Goal: Task Accomplishment & Management: Manage account settings

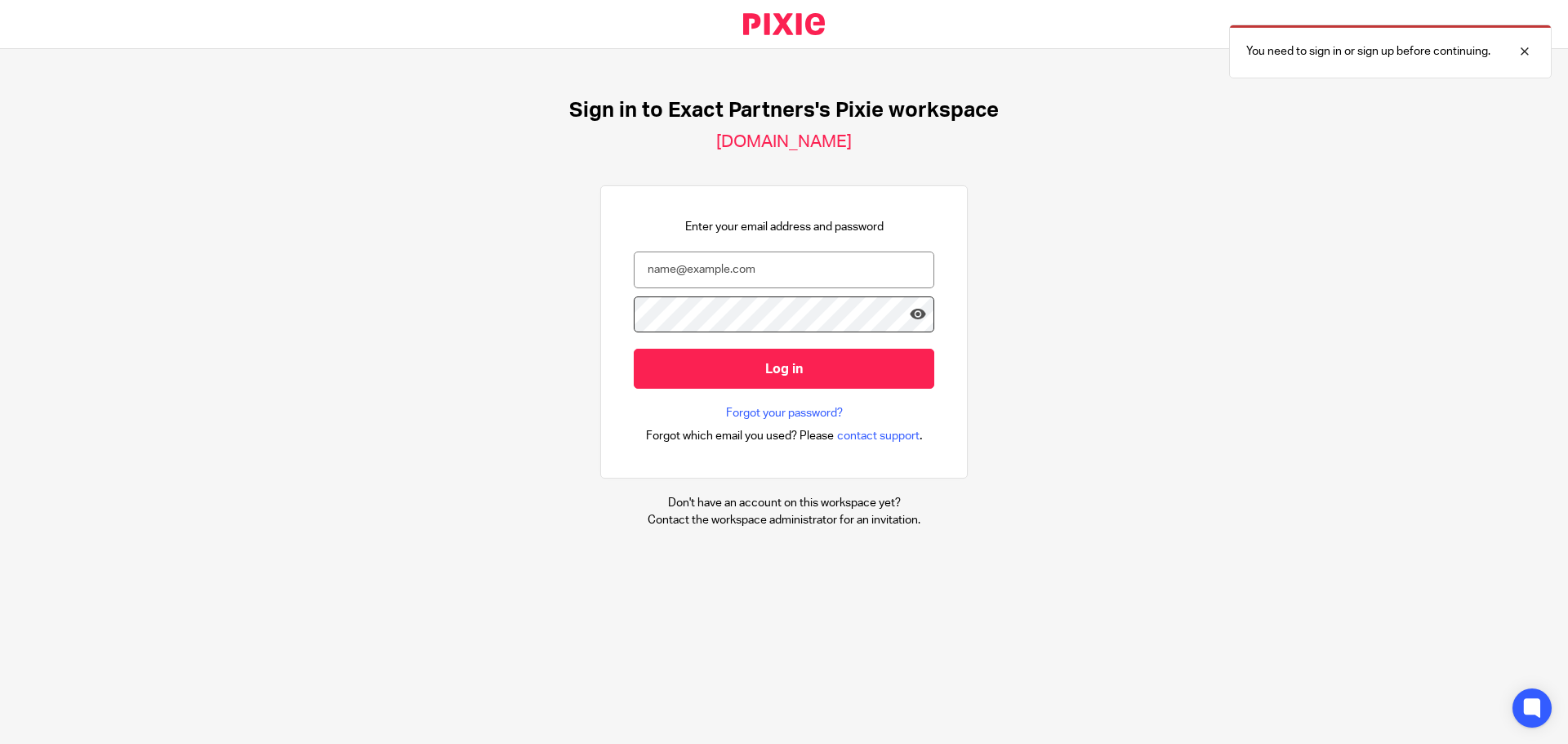
click at [0, 743] on nordpass-portal at bounding box center [0, 744] width 0 height 0
type input "[EMAIL_ADDRESS][DOMAIN_NAME]"
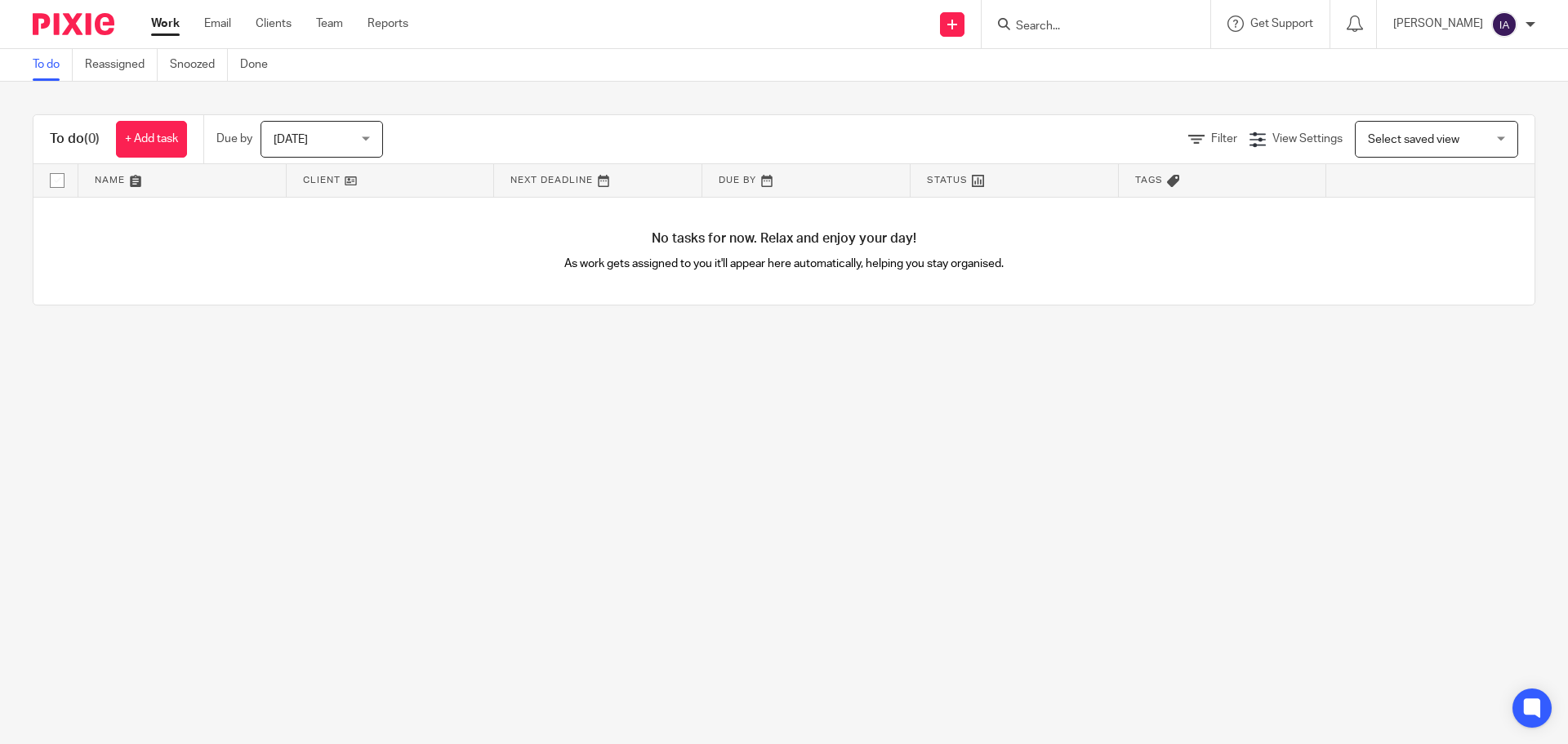
click at [1065, 37] on div at bounding box center [1095, 24] width 228 height 48
click at [1057, 22] on input "Search" at bounding box center [1087, 27] width 147 height 15
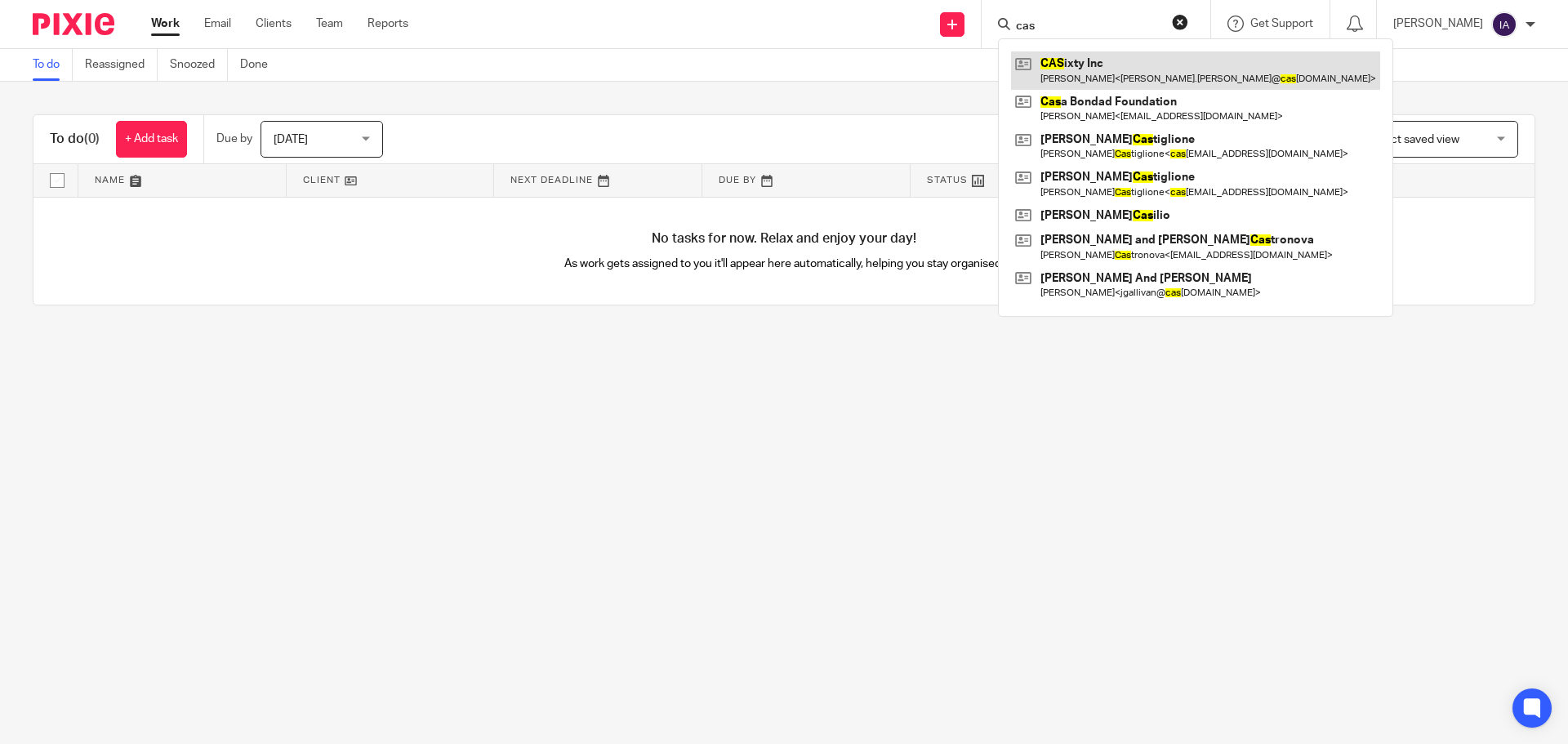
type input "cas"
click at [1109, 64] on link at bounding box center [1195, 70] width 369 height 37
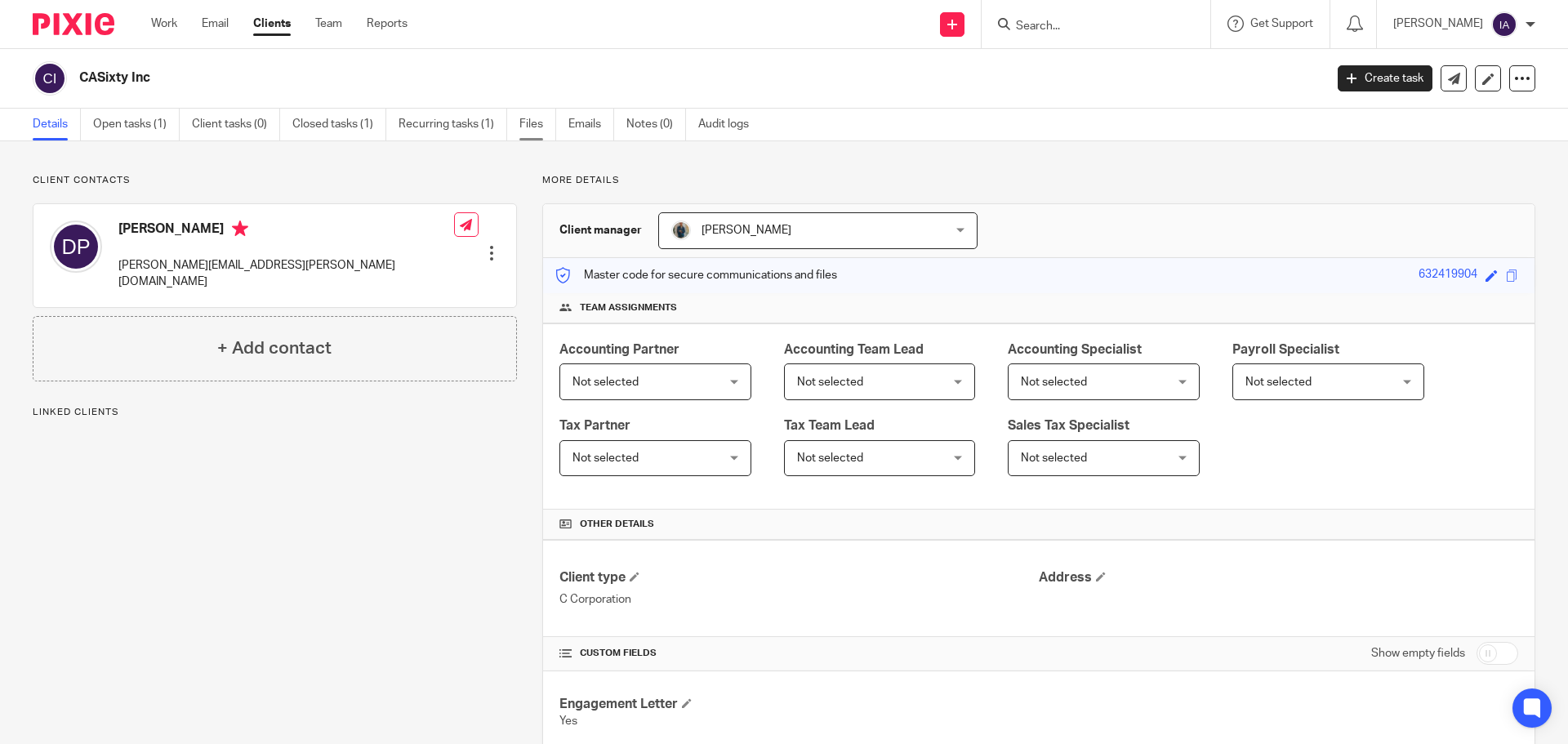
click at [530, 121] on link "Files" at bounding box center [538, 124] width 37 height 32
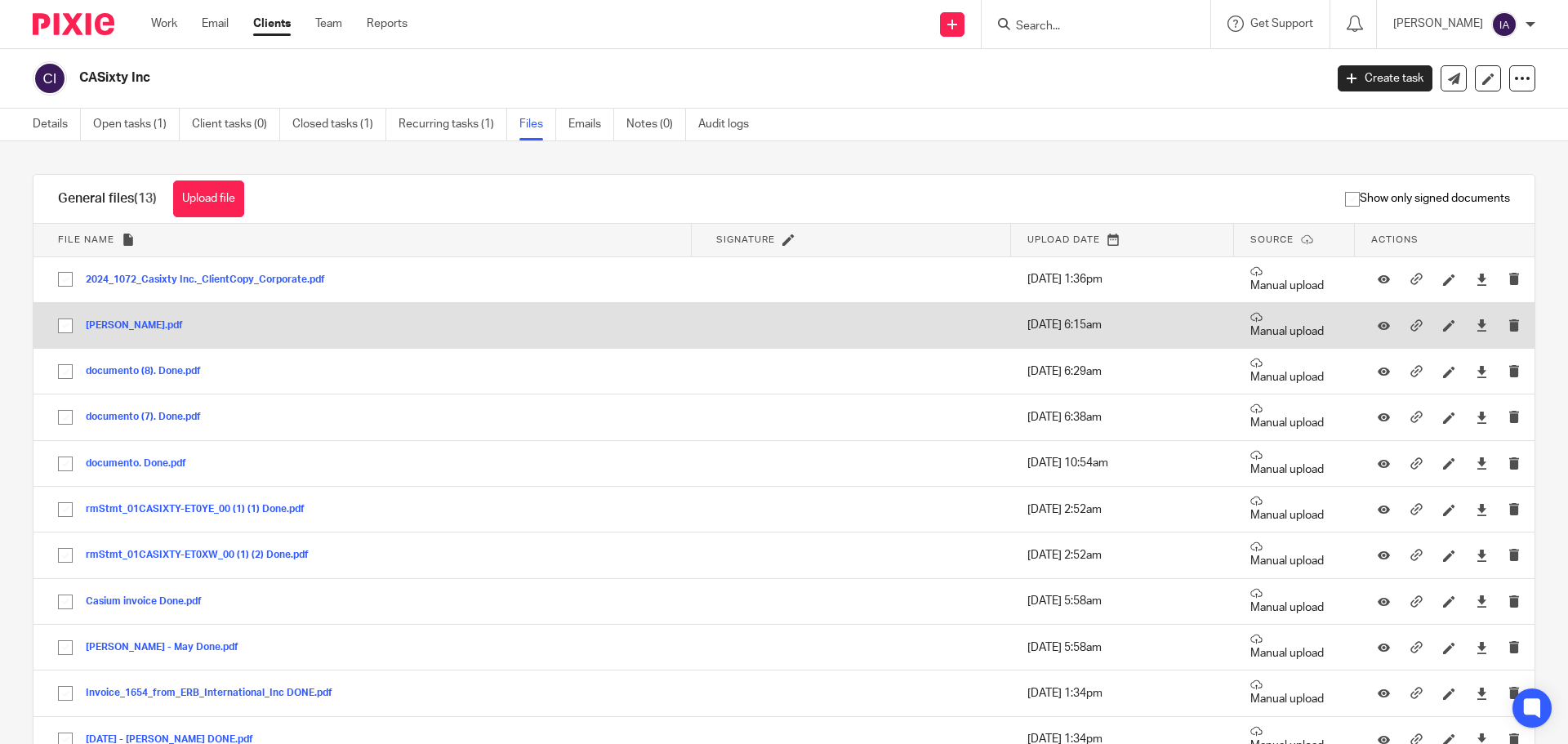
click at [105, 327] on button "danielle-sep.pdf" at bounding box center [140, 325] width 110 height 11
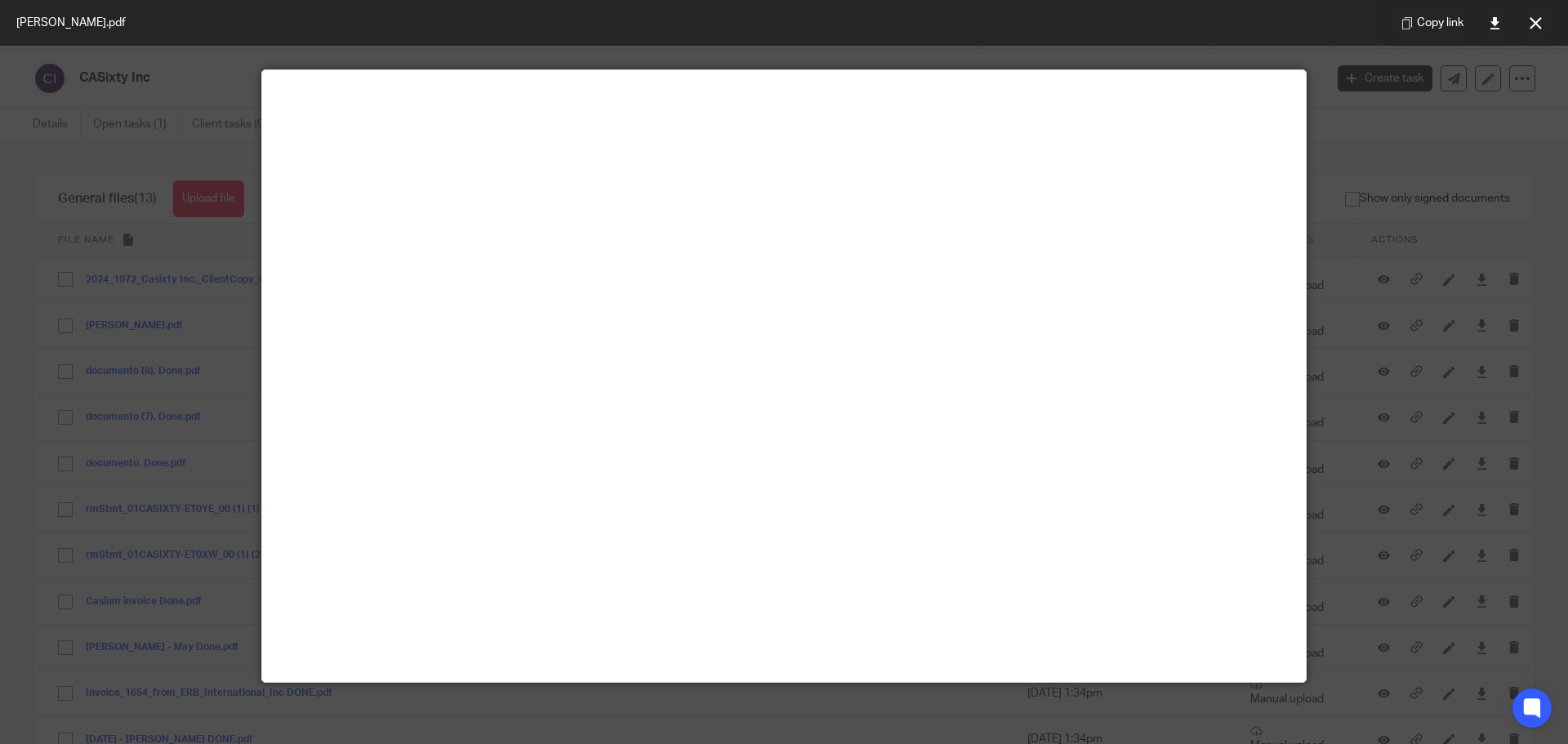
scroll to position [81, 0]
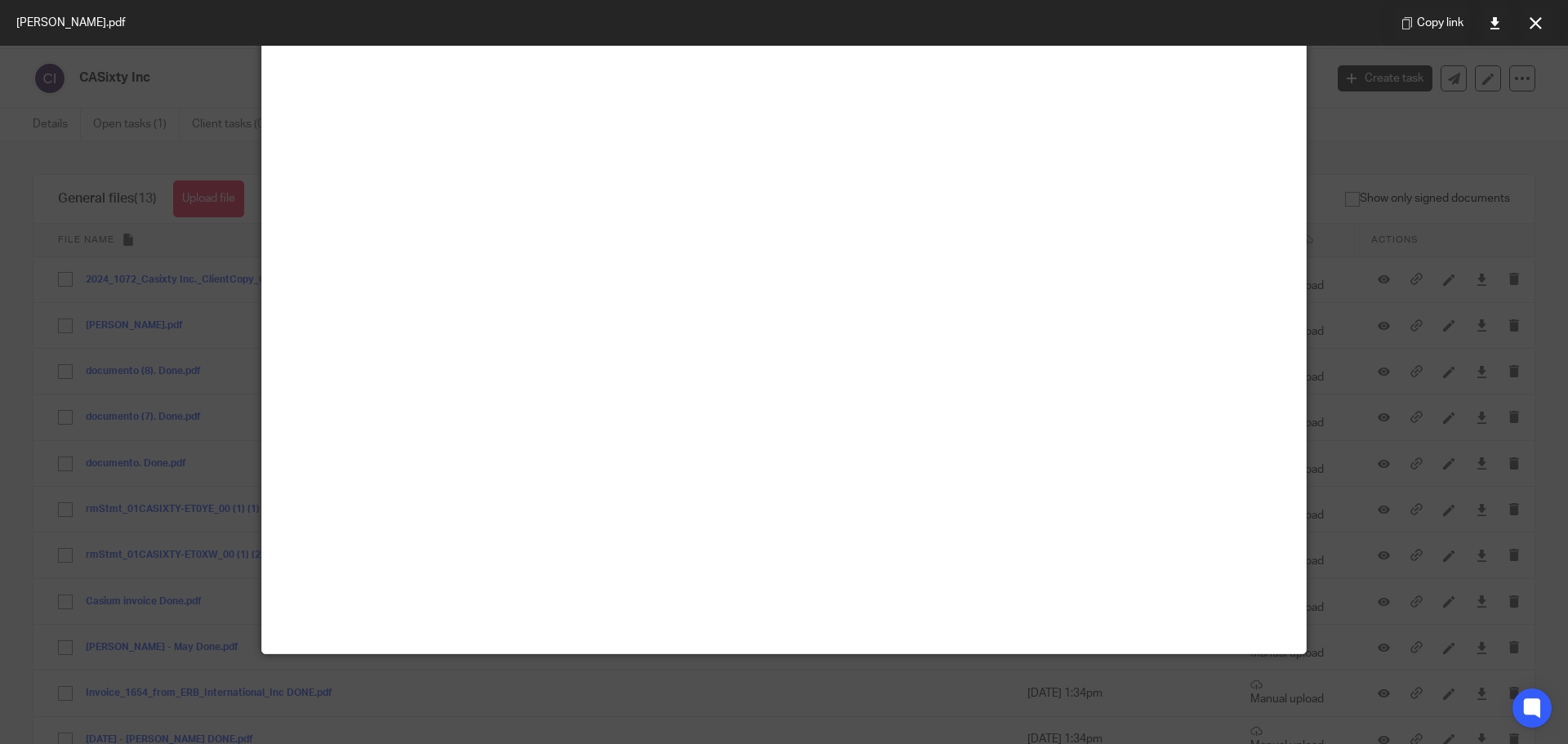
click at [1337, 179] on div at bounding box center [784, 372] width 1568 height 744
click at [1538, 22] on icon at bounding box center [1535, 23] width 12 height 12
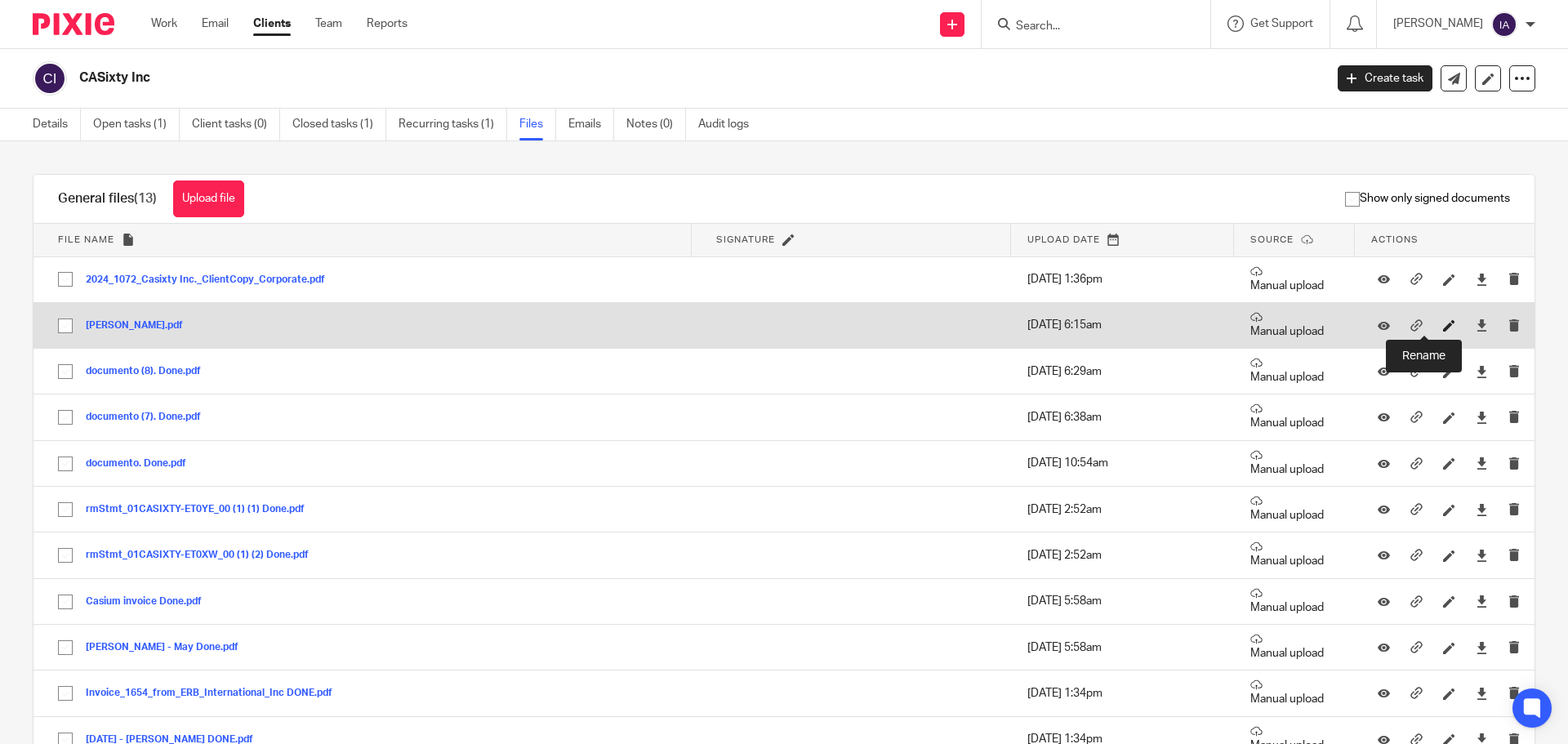
click at [1443, 321] on icon at bounding box center [1449, 325] width 12 height 12
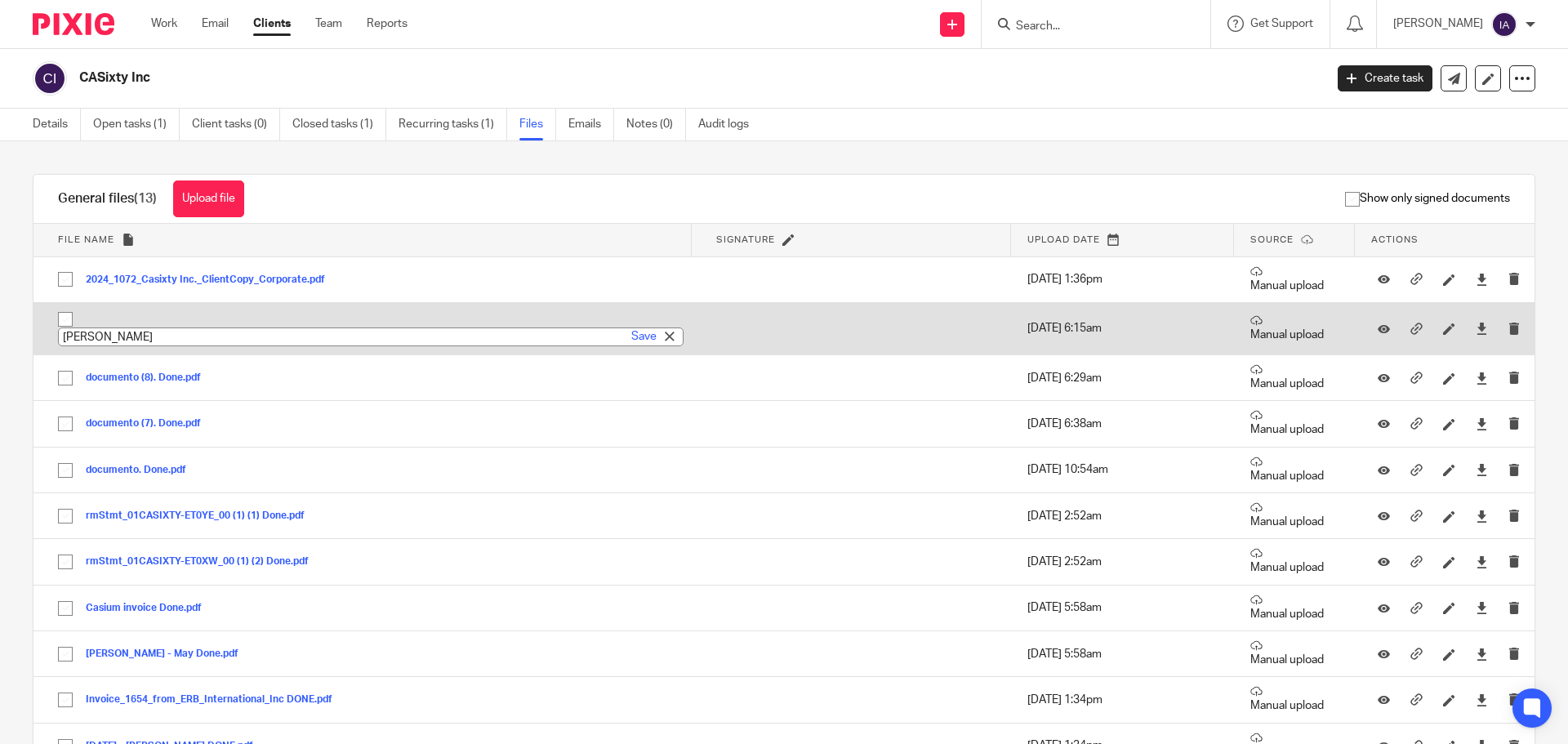
click at [169, 336] on input "danielle-sep" at bounding box center [371, 337] width 626 height 19
type input "danielle-sep. Done"
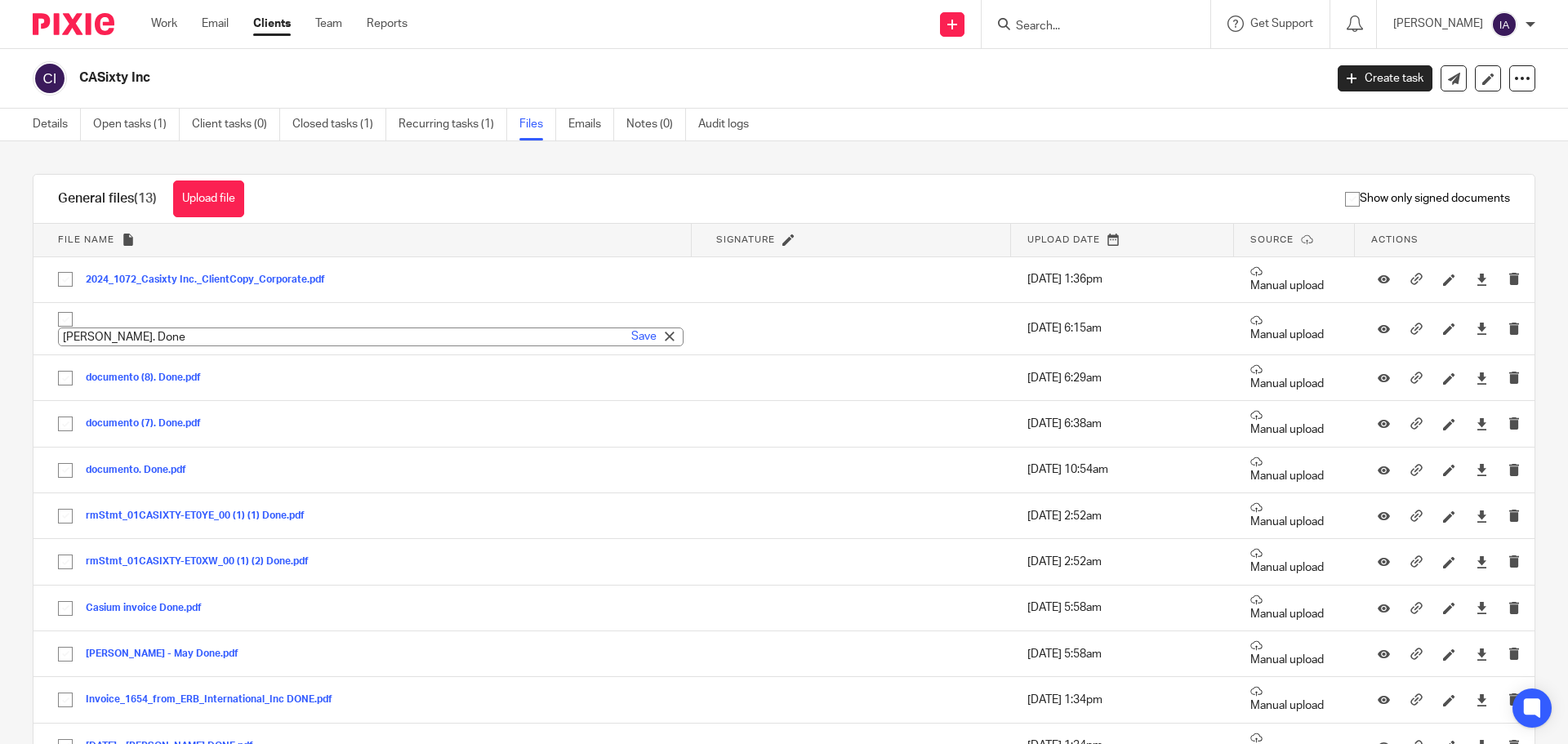
drag, startPoint x: 324, startPoint y: 212, endPoint x: 342, endPoint y: 211, distance: 18.0
click at [325, 212] on div "Show only signed documents" at bounding box center [902, 199] width 1265 height 48
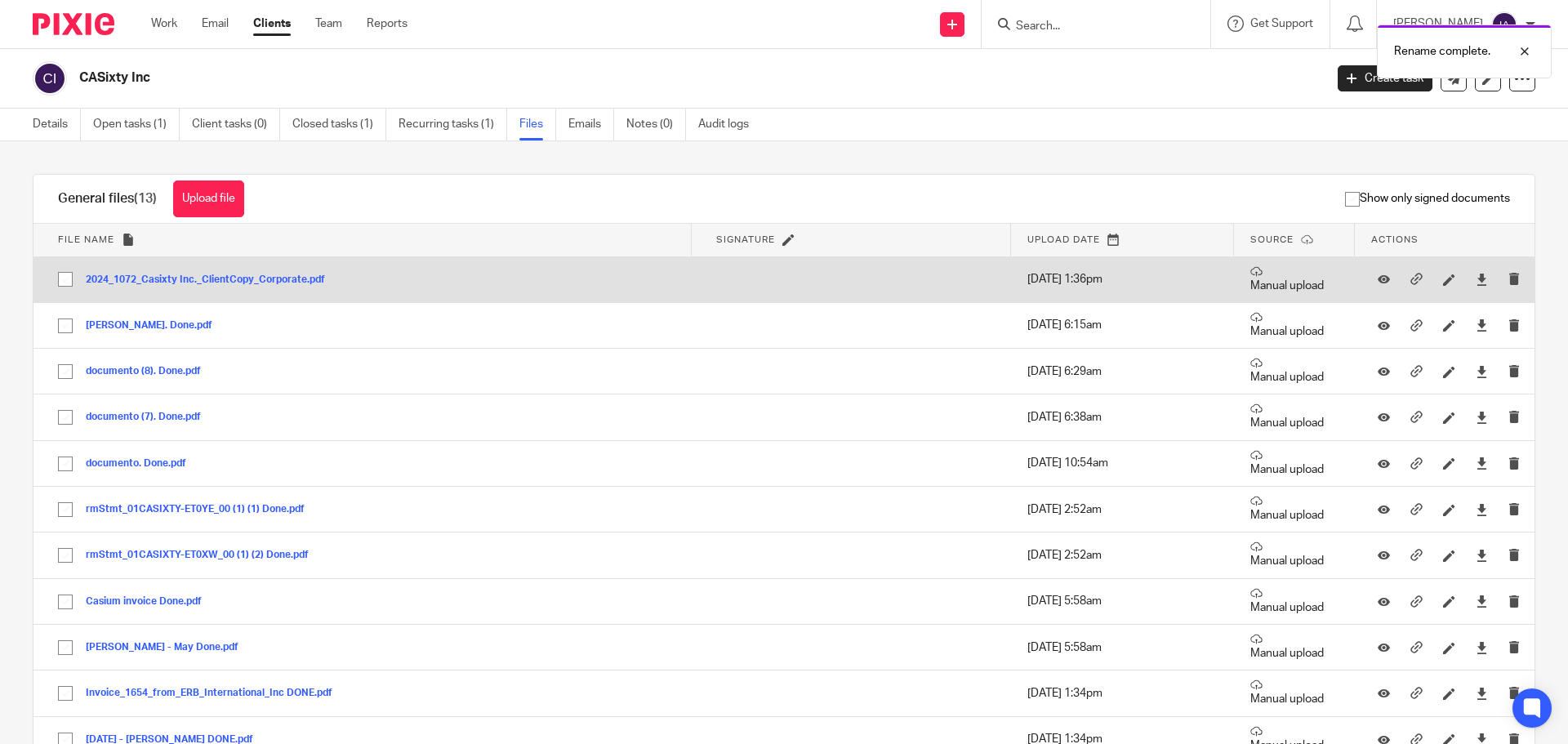
click at [316, 279] on button "2024_1072_Casixty Inc._ClientCopy_Corporate.pdf" at bounding box center [211, 279] width 252 height 11
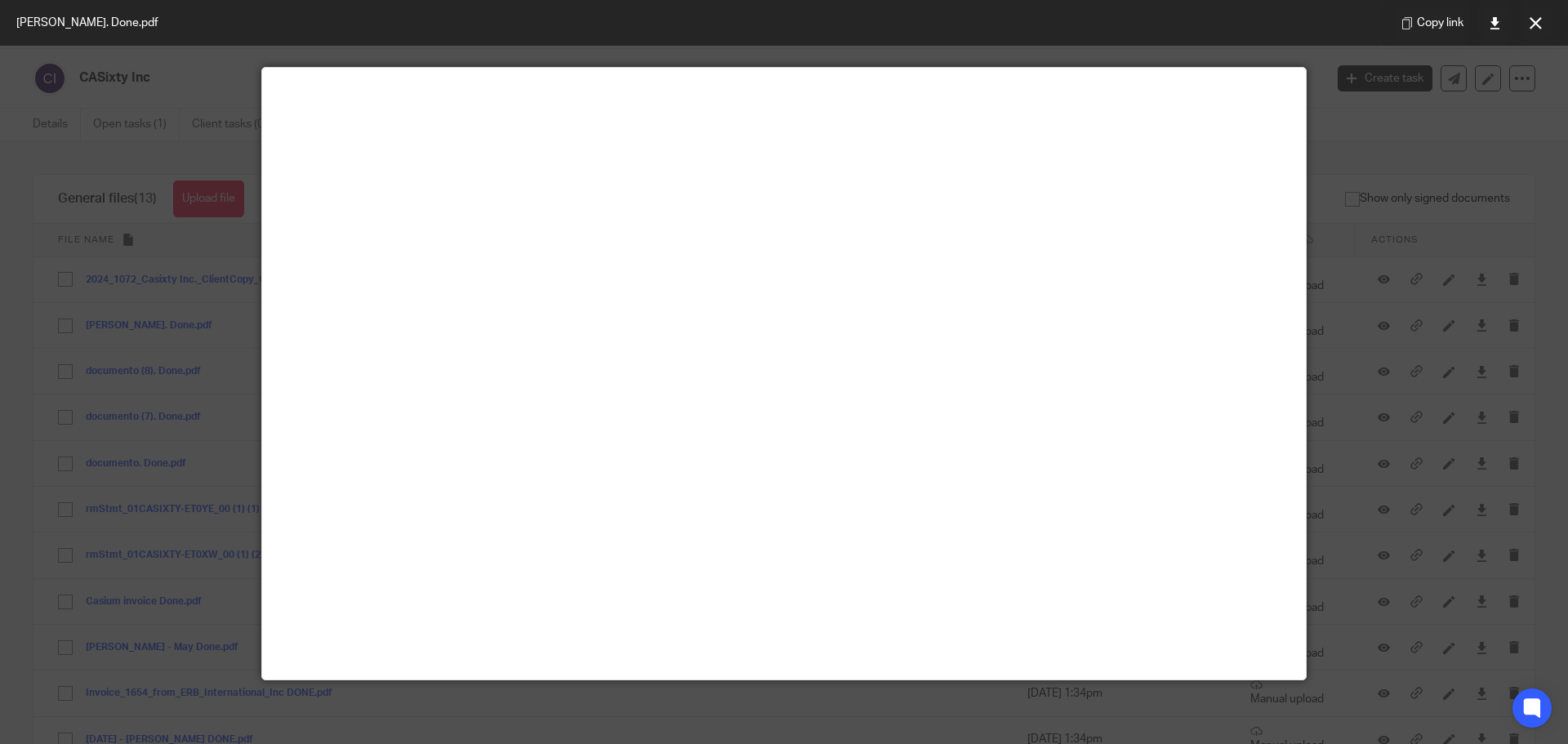
scroll to position [81, 0]
